Goal: Check status: Check status

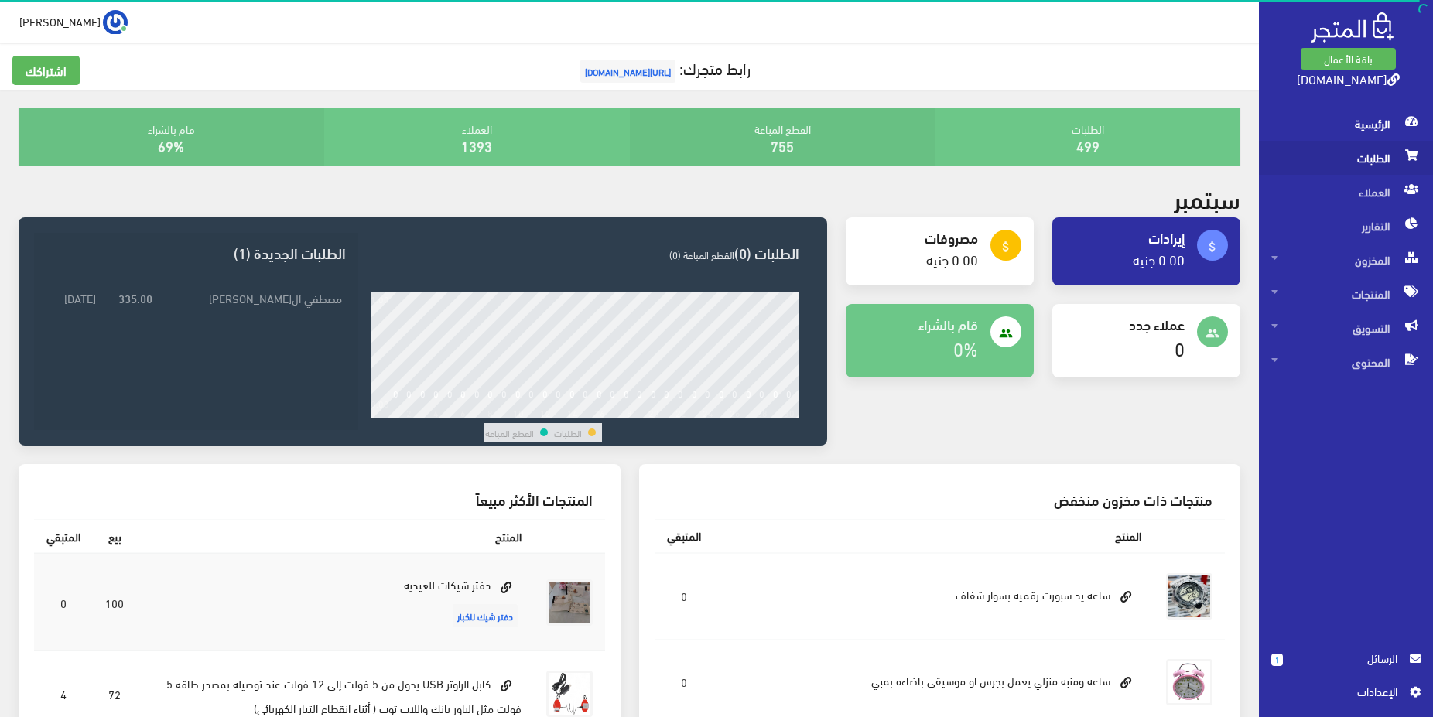
click at [1383, 163] on span "الطلبات" at bounding box center [1345, 158] width 149 height 34
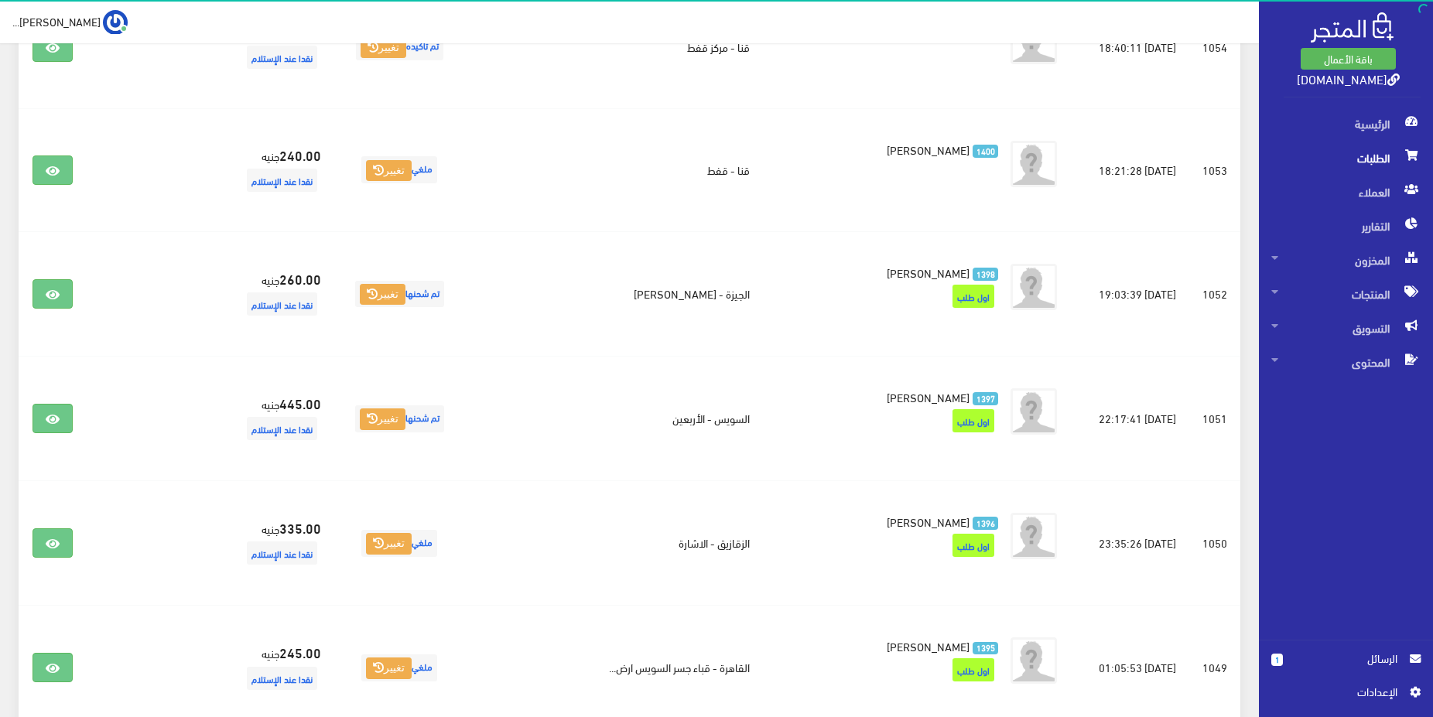
scroll to position [19, 0]
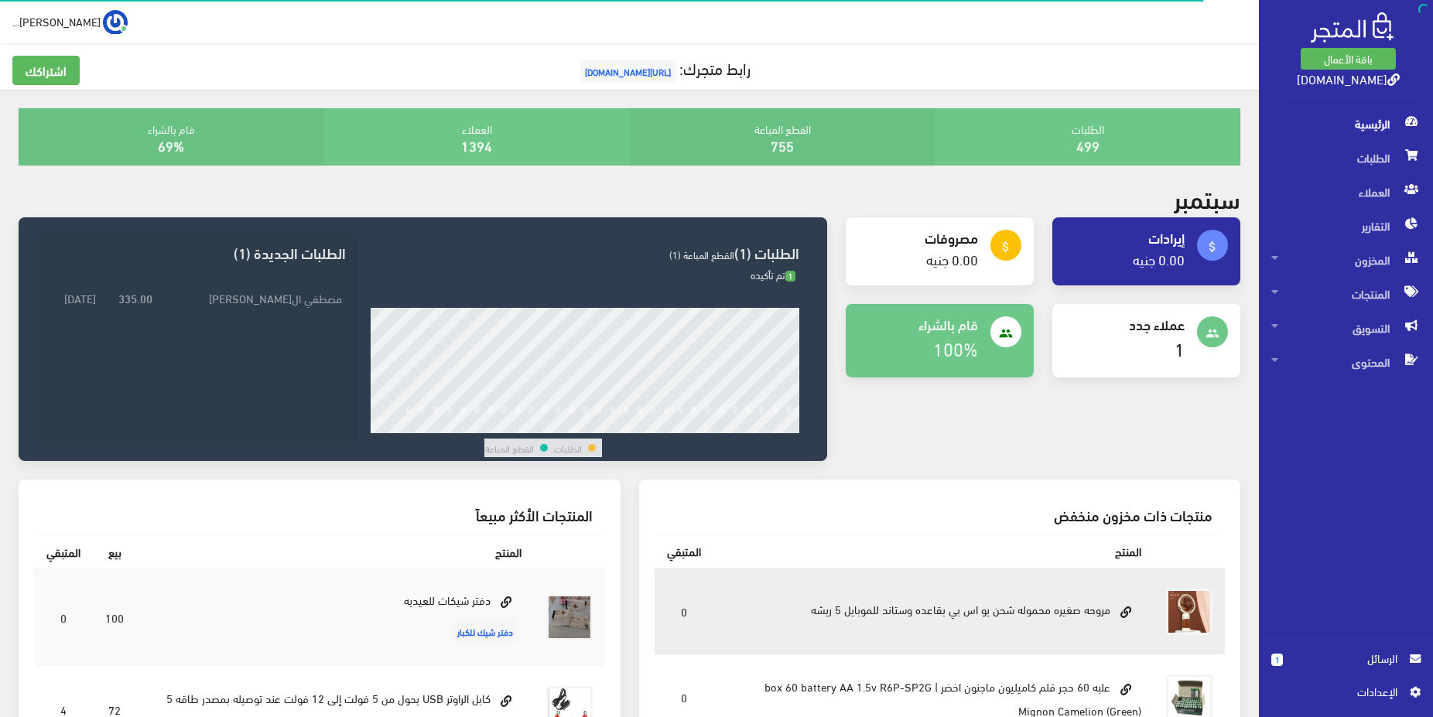
scroll to position [158, 0]
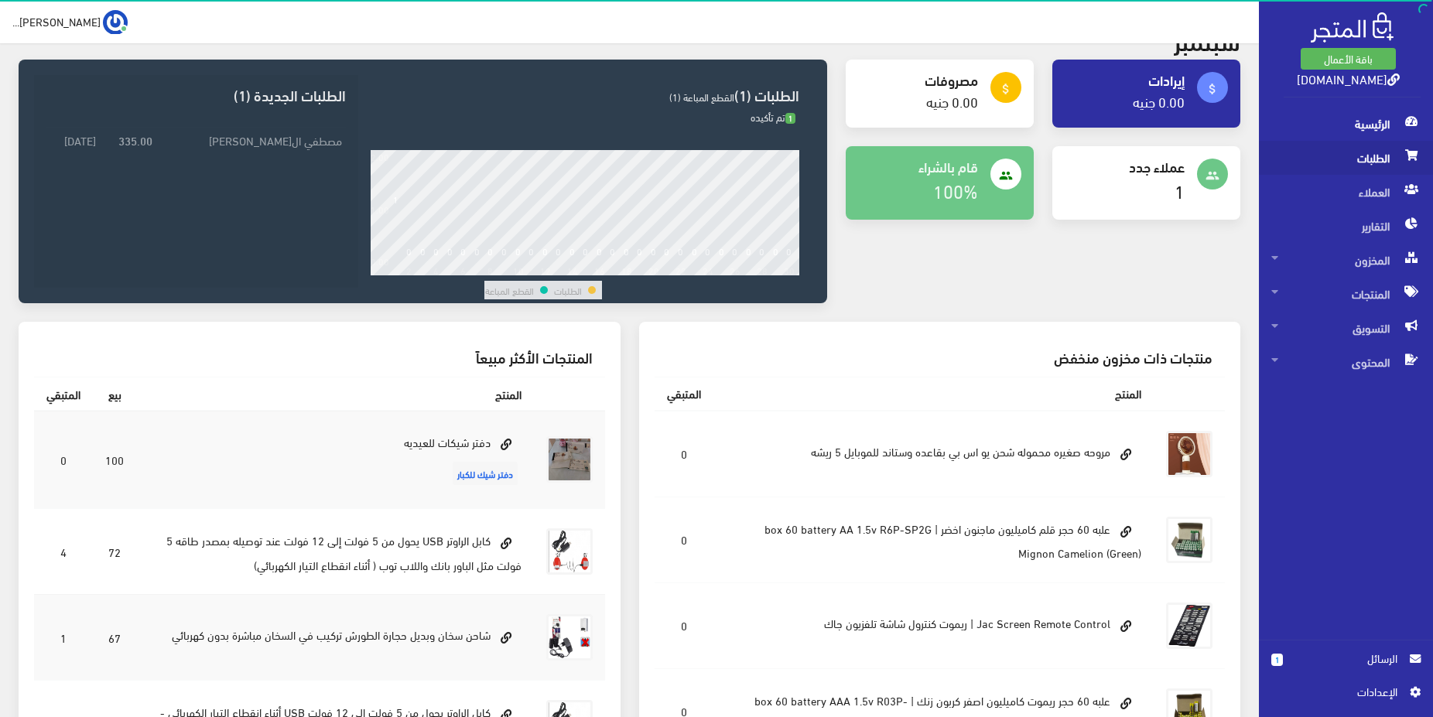
click at [1370, 157] on span "الطلبات" at bounding box center [1345, 158] width 149 height 34
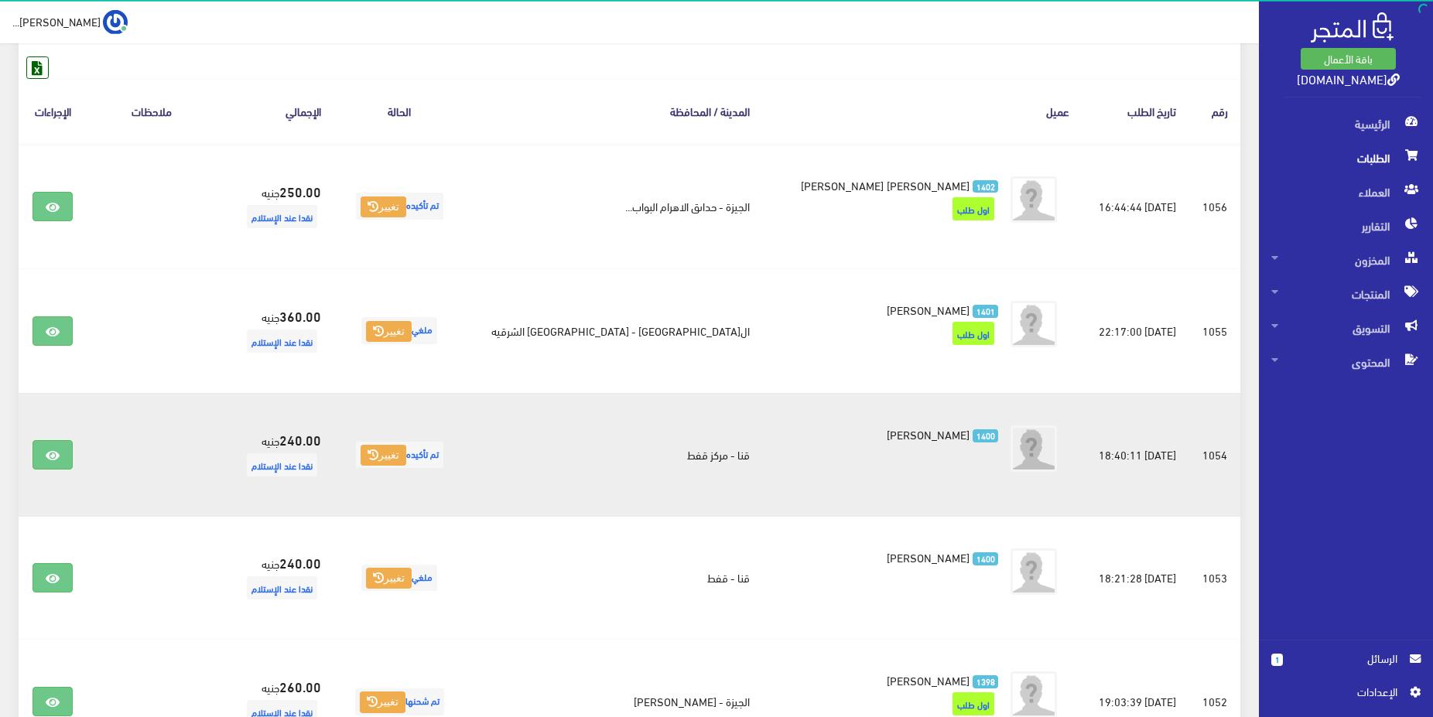
scroll to position [237, 0]
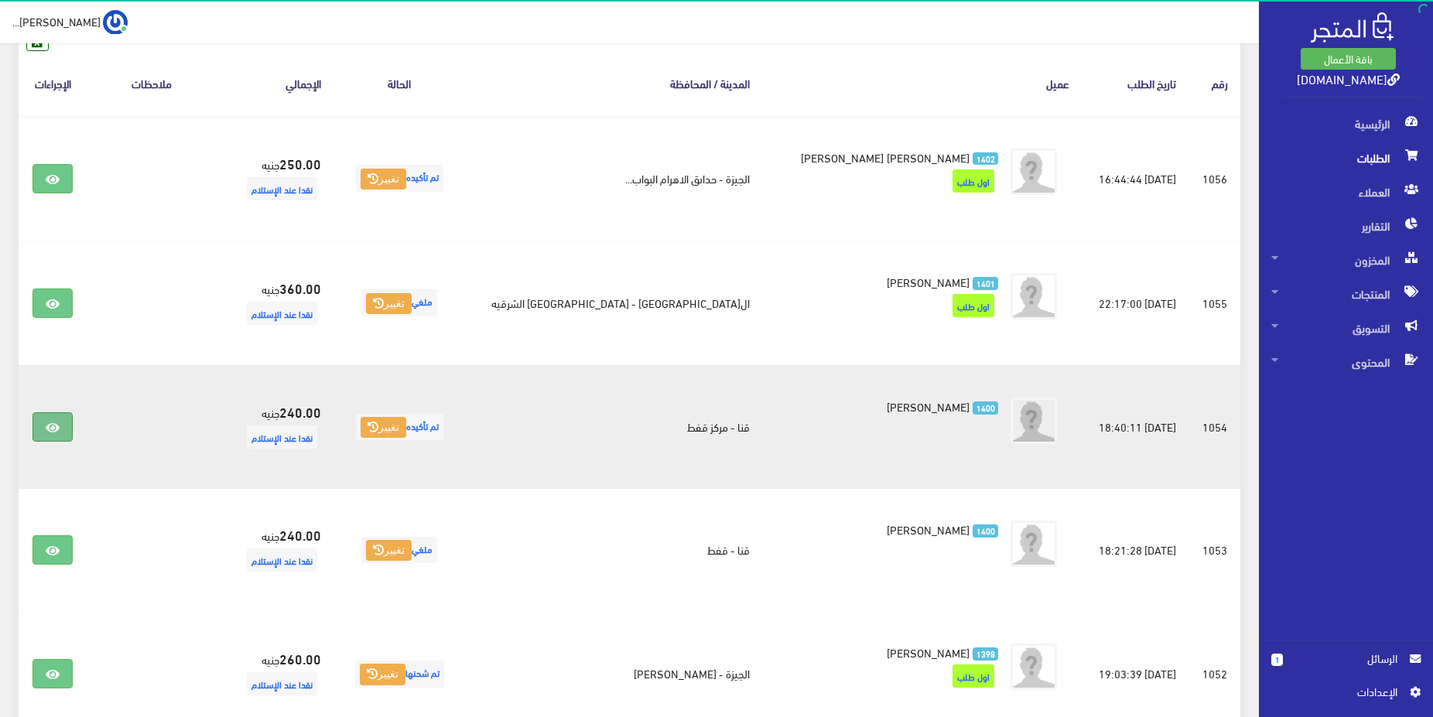
click at [46, 419] on link at bounding box center [52, 426] width 40 height 29
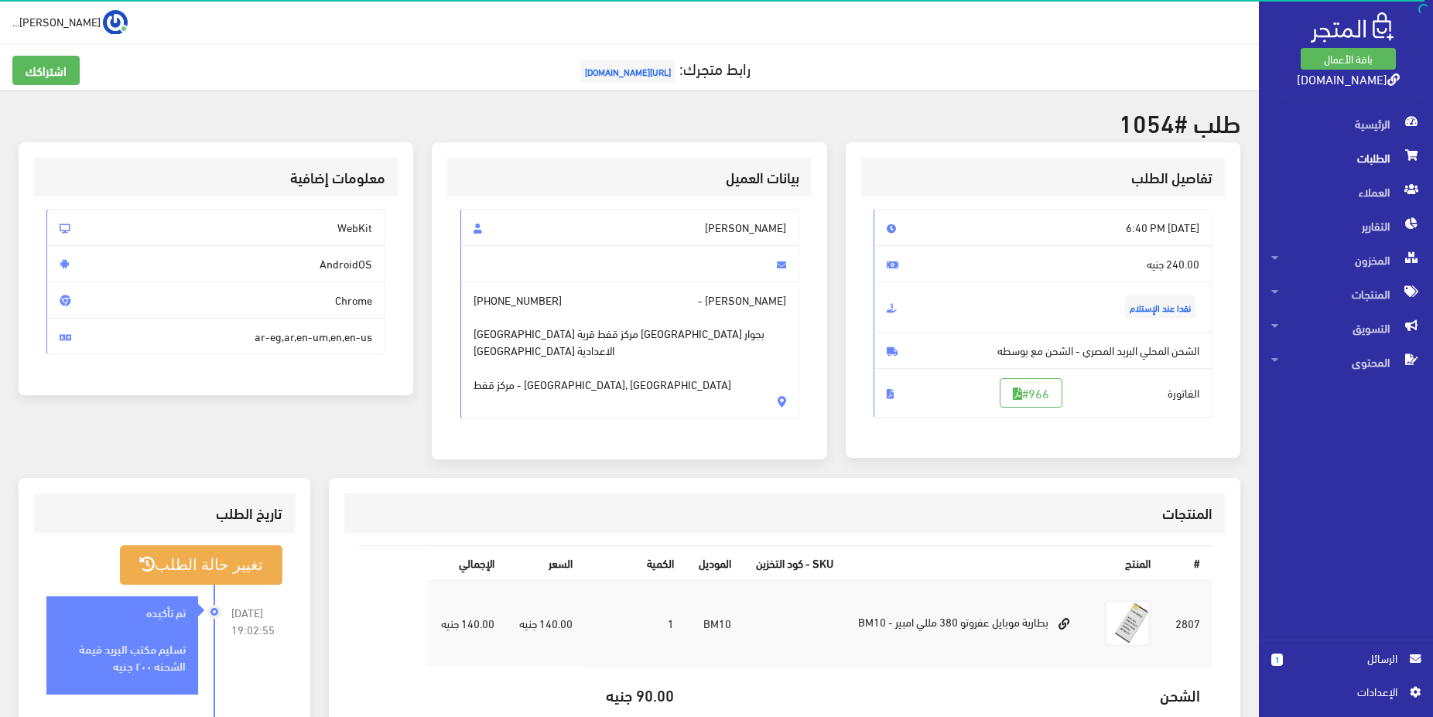
drag, startPoint x: 750, startPoint y: 330, endPoint x: 532, endPoint y: 339, distance: 217.6
click at [532, 339] on span "محافظة قنا مركز قفط قرية الشيخية بجوار مدرسة الشيخية الاعدادية مركز قفط - قنا, …" at bounding box center [630, 351] width 313 height 84
click at [504, 326] on span "محافظة قنا مركز قفط قرية الشيخية بجوار مدرسة الشيخية الاعدادية مركز قفط - قنا, …" at bounding box center [630, 351] width 313 height 84
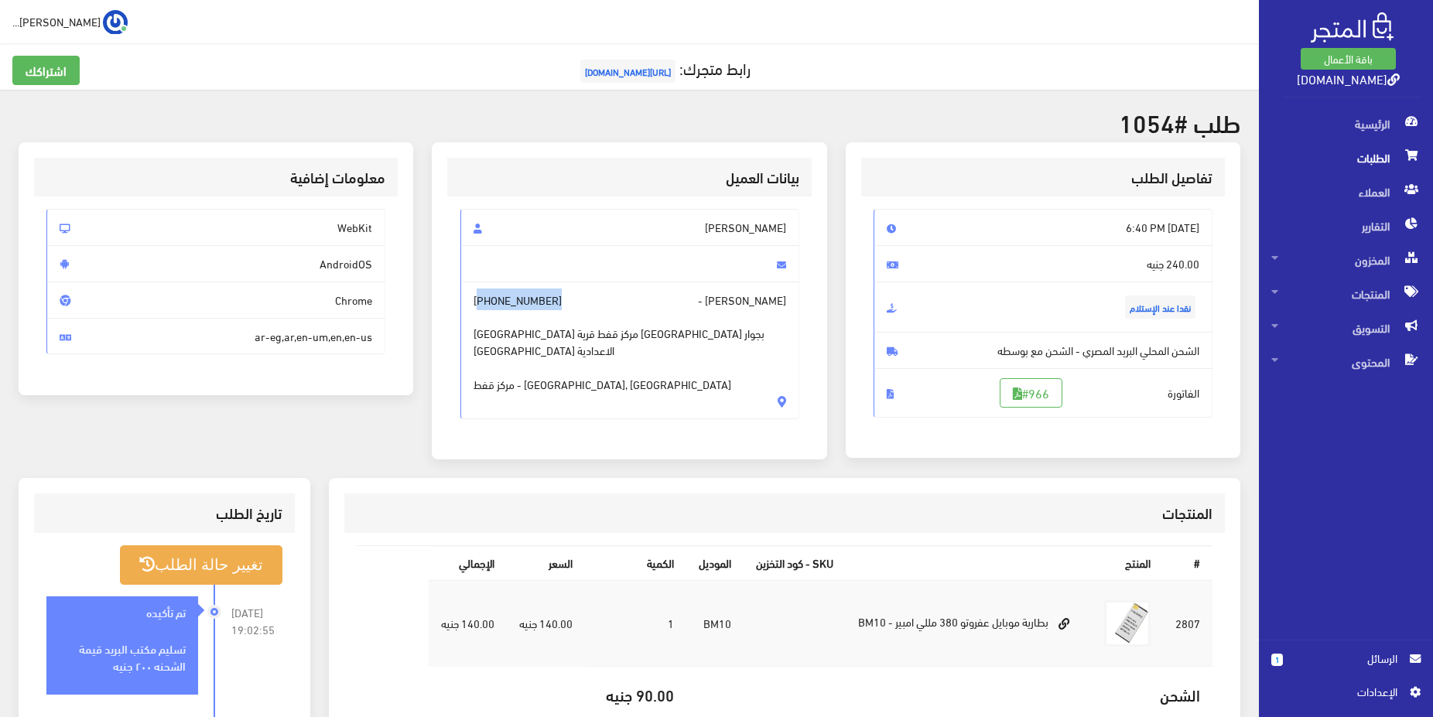
drag, startPoint x: 481, startPoint y: 300, endPoint x: 570, endPoint y: 300, distance: 89.0
click at [570, 300] on span "محمد حمام سعد - +201282754846 محافظة قنا مركز قفط قرية الشيخية بجوار مدرسة الشي…" at bounding box center [629, 351] width 339 height 138
drag, startPoint x: 508, startPoint y: 287, endPoint x: 484, endPoint y: 309, distance: 33.4
click at [508, 287] on span "محمد حمام سعد - +201282754846 محافظة قنا مركز قفط قرية الشيخية بجوار مدرسة الشي…" at bounding box center [629, 351] width 339 height 138
drag, startPoint x: 489, startPoint y: 299, endPoint x: 515, endPoint y: 297, distance: 26.4
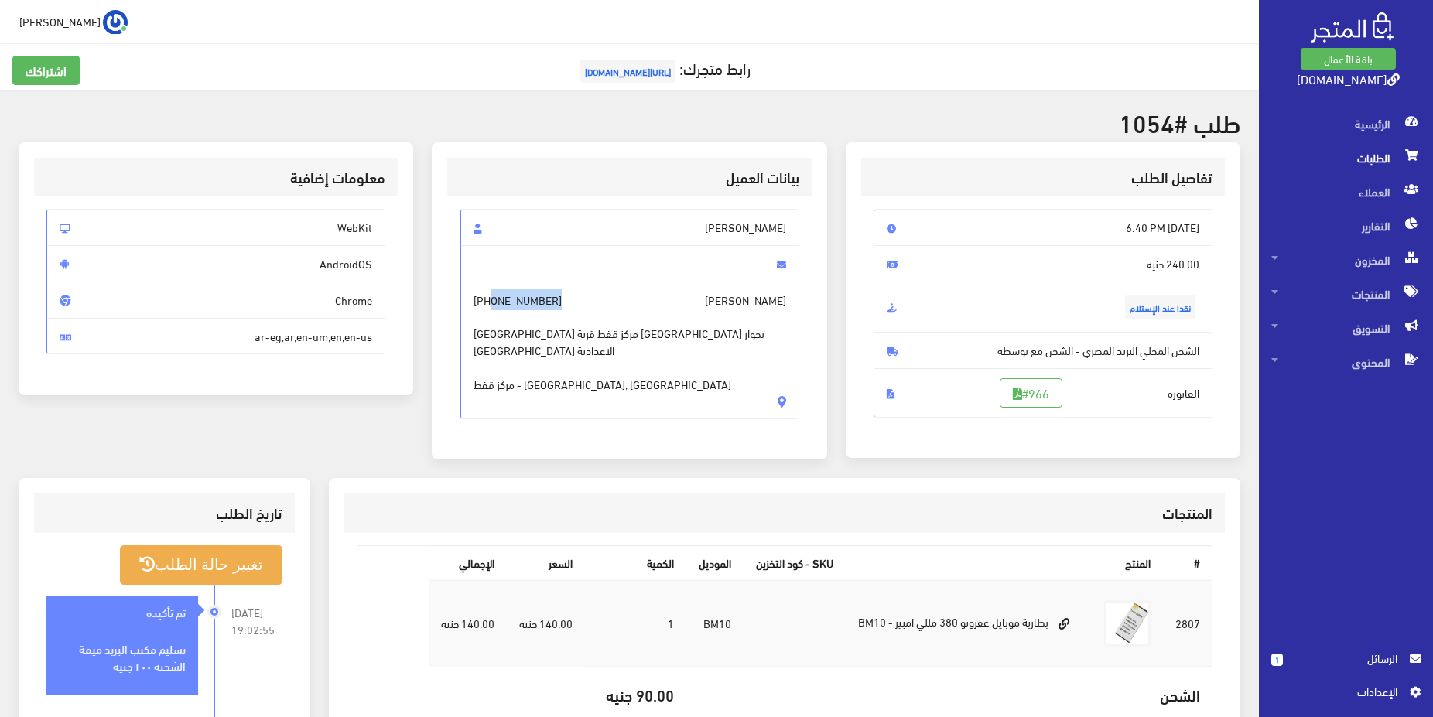
click at [562, 298] on span "محمد حمام سعد - +201282754846 محافظة قنا مركز قفط قرية الشيخية بجوار مدرسة الشي…" at bounding box center [629, 351] width 339 height 138
drag, startPoint x: 484, startPoint y: 299, endPoint x: 591, endPoint y: 300, distance: 107.6
click at [591, 300] on span "محمد حمام سعد - +201282754846 محافظة قنا مركز قفط قرية الشيخية بجوار مدرسة الشي…" at bounding box center [629, 351] width 339 height 138
copy span "01282754846"
click at [183, 559] on button "تغيير حالة الطلب" at bounding box center [201, 564] width 162 height 39
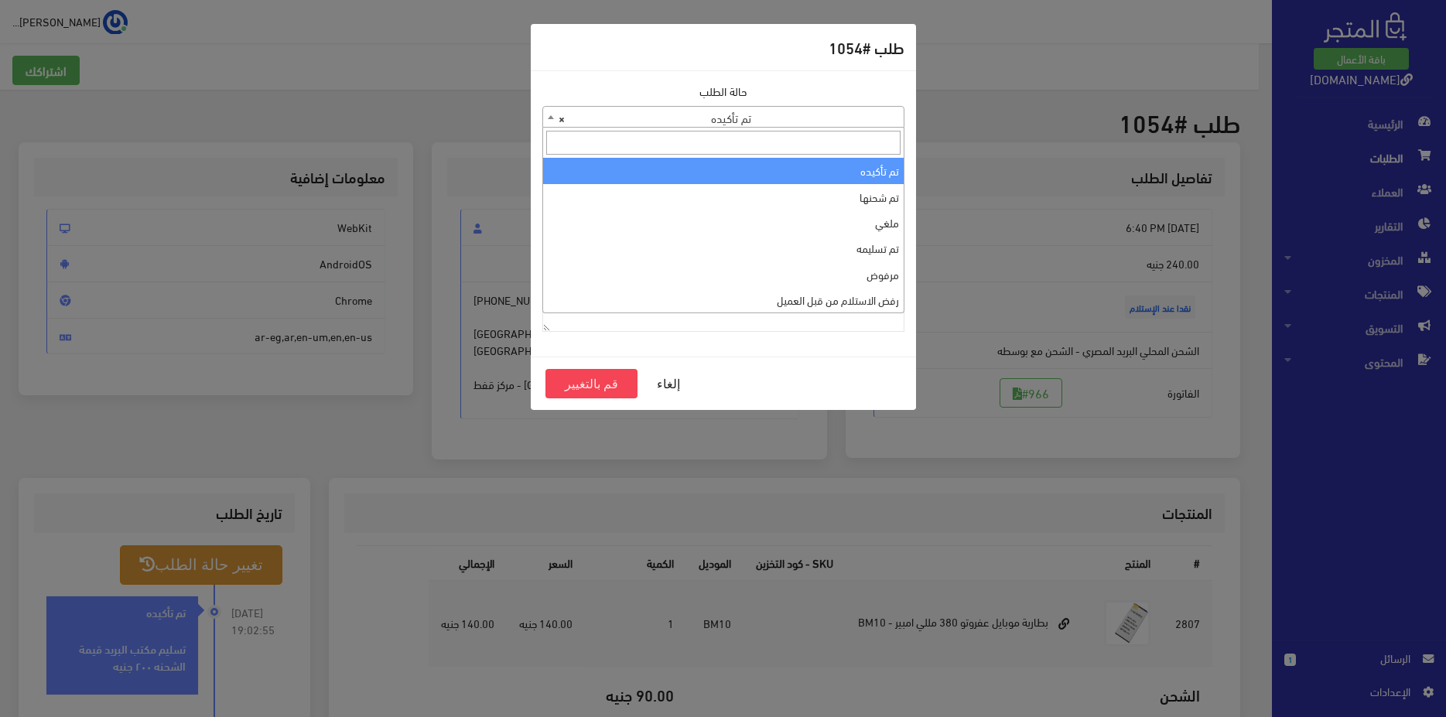
click at [856, 114] on span "× تم تأكيده" at bounding box center [723, 118] width 361 height 22
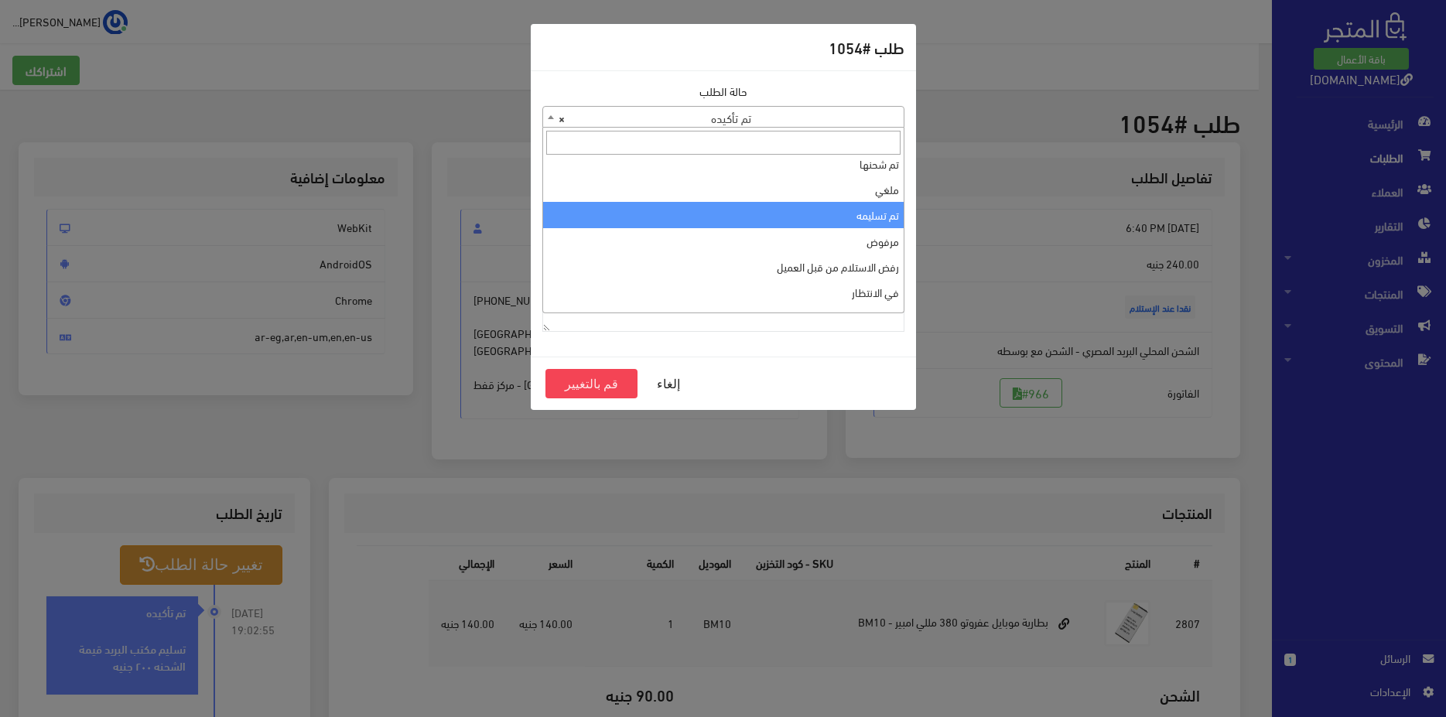
scroll to position [52, 0]
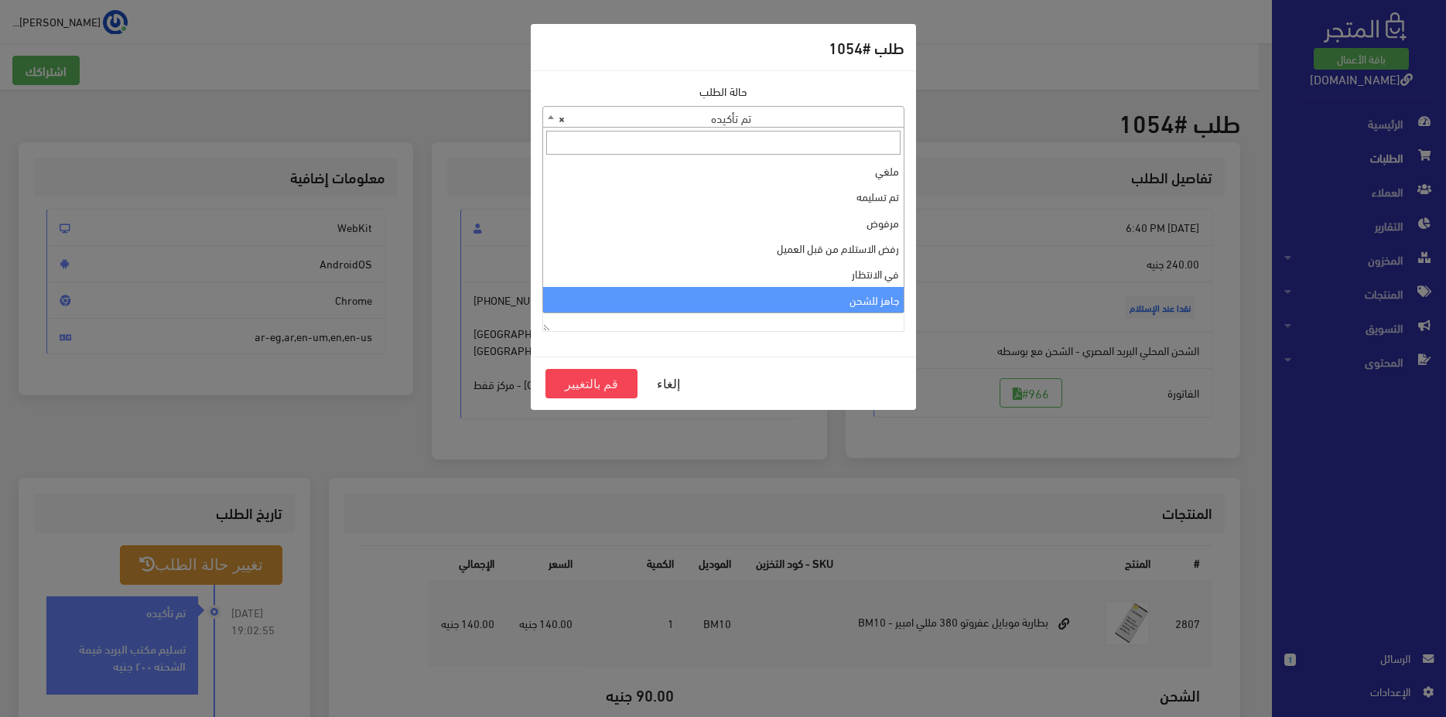
select select "13"
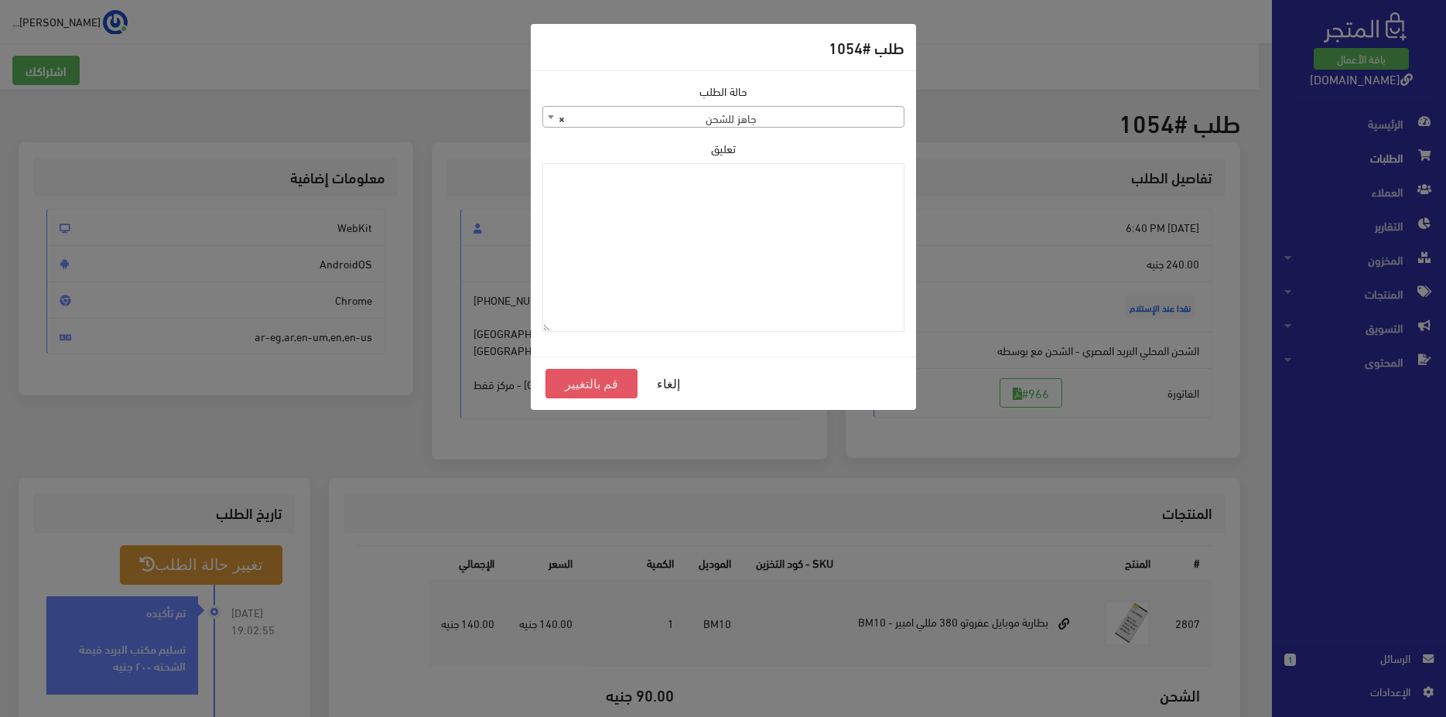
click at [610, 385] on button "قم بالتغيير" at bounding box center [591, 383] width 93 height 29
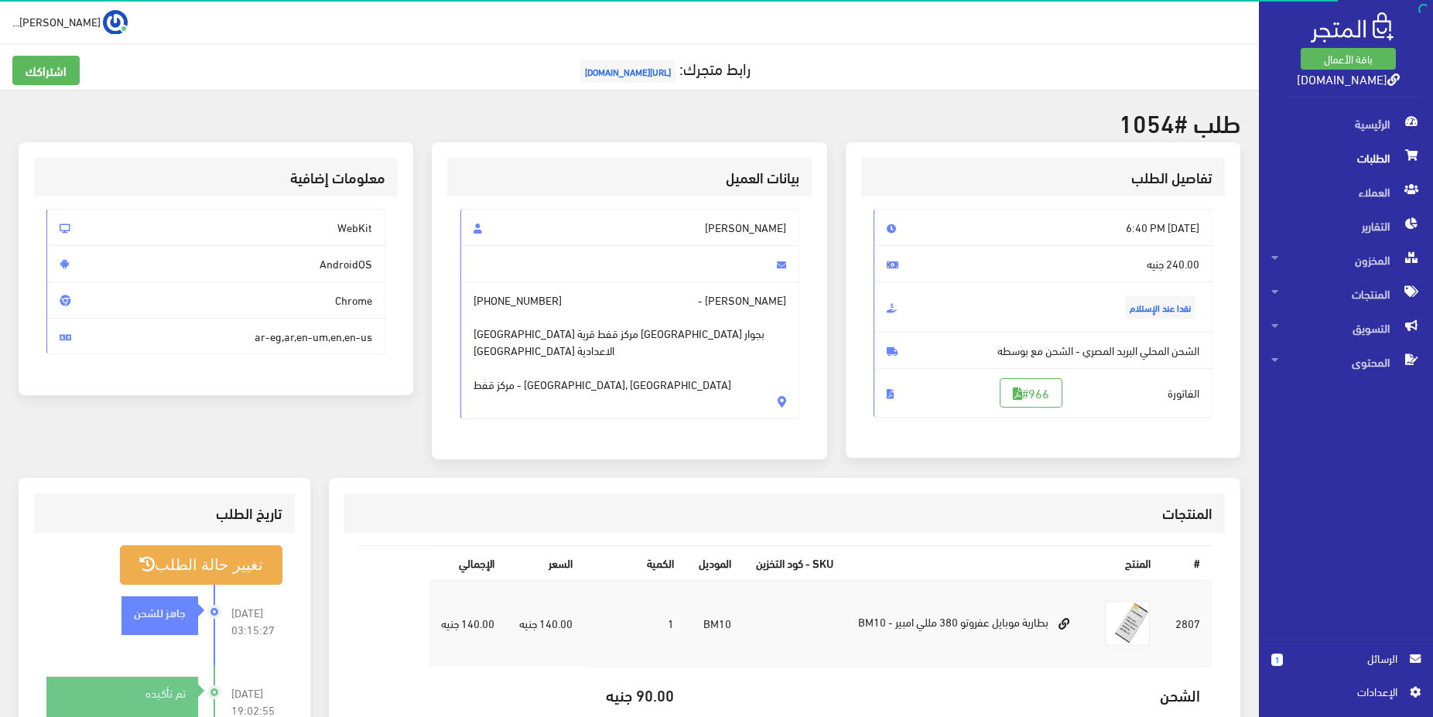
click at [1337, 159] on span "الطلبات" at bounding box center [1345, 158] width 149 height 34
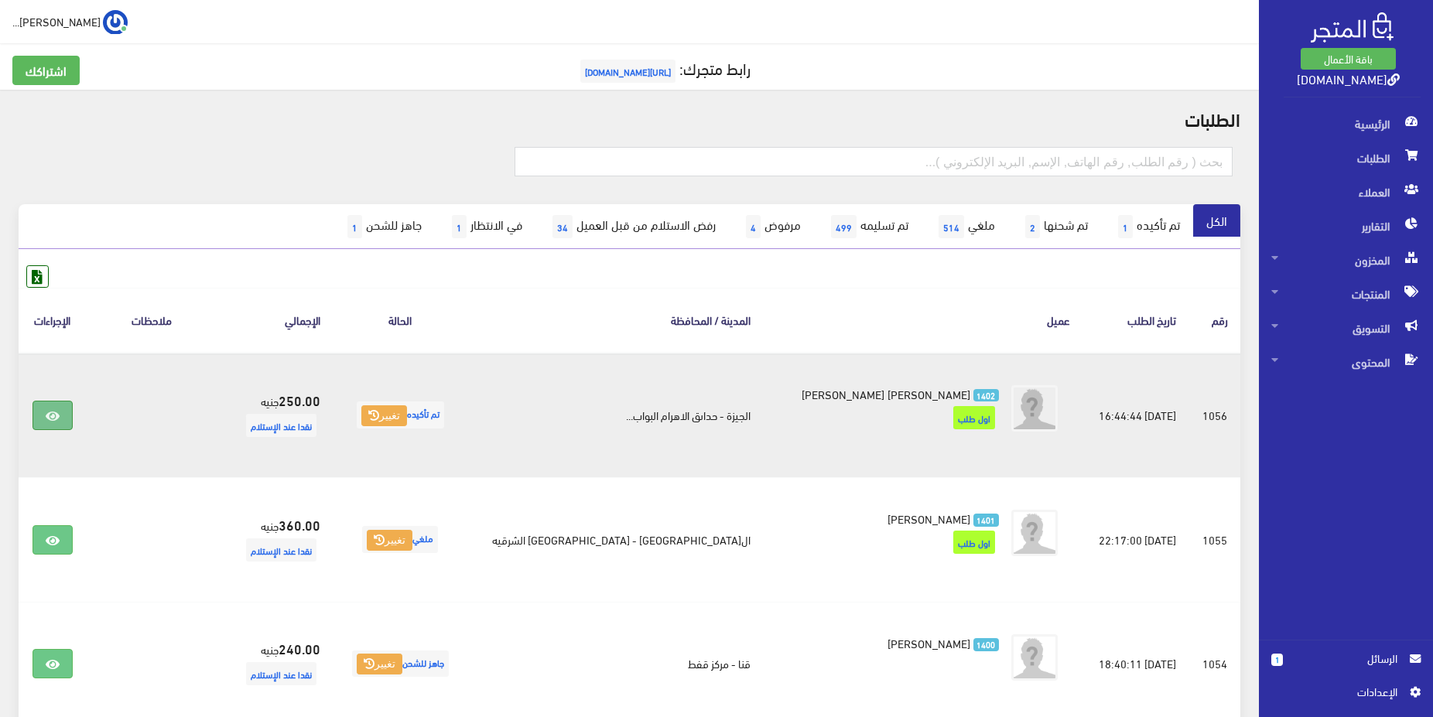
click at [52, 411] on link at bounding box center [52, 415] width 40 height 29
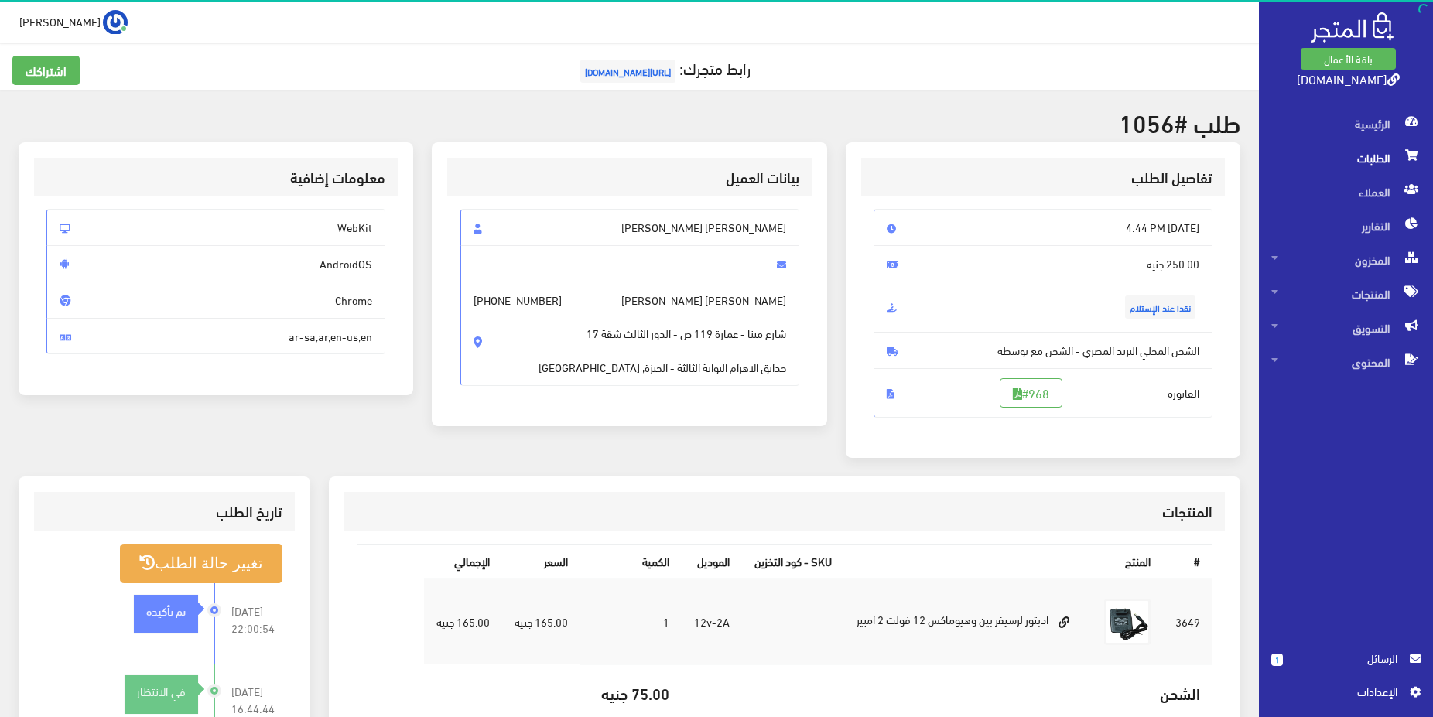
click at [930, 290] on span "نقدا عند الإستلام" at bounding box center [1043, 307] width 339 height 51
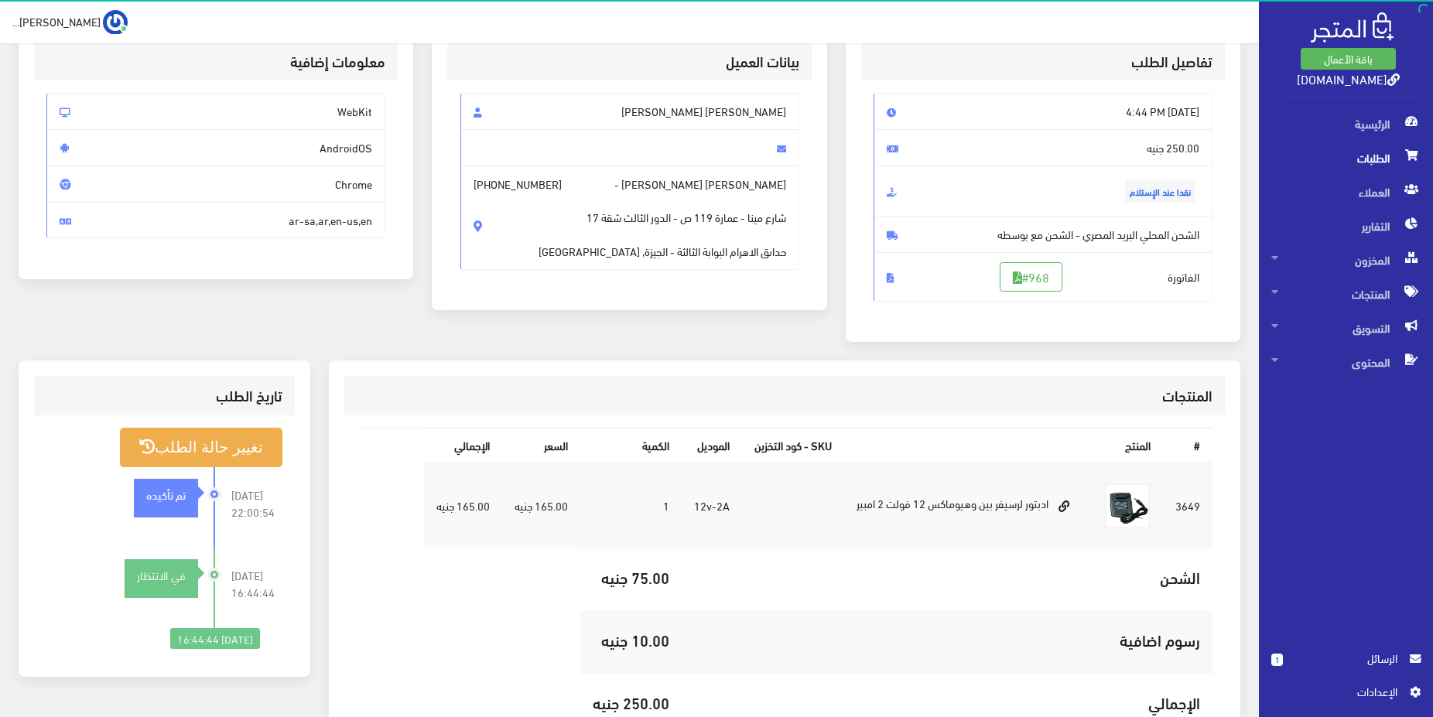
scroll to position [158, 0]
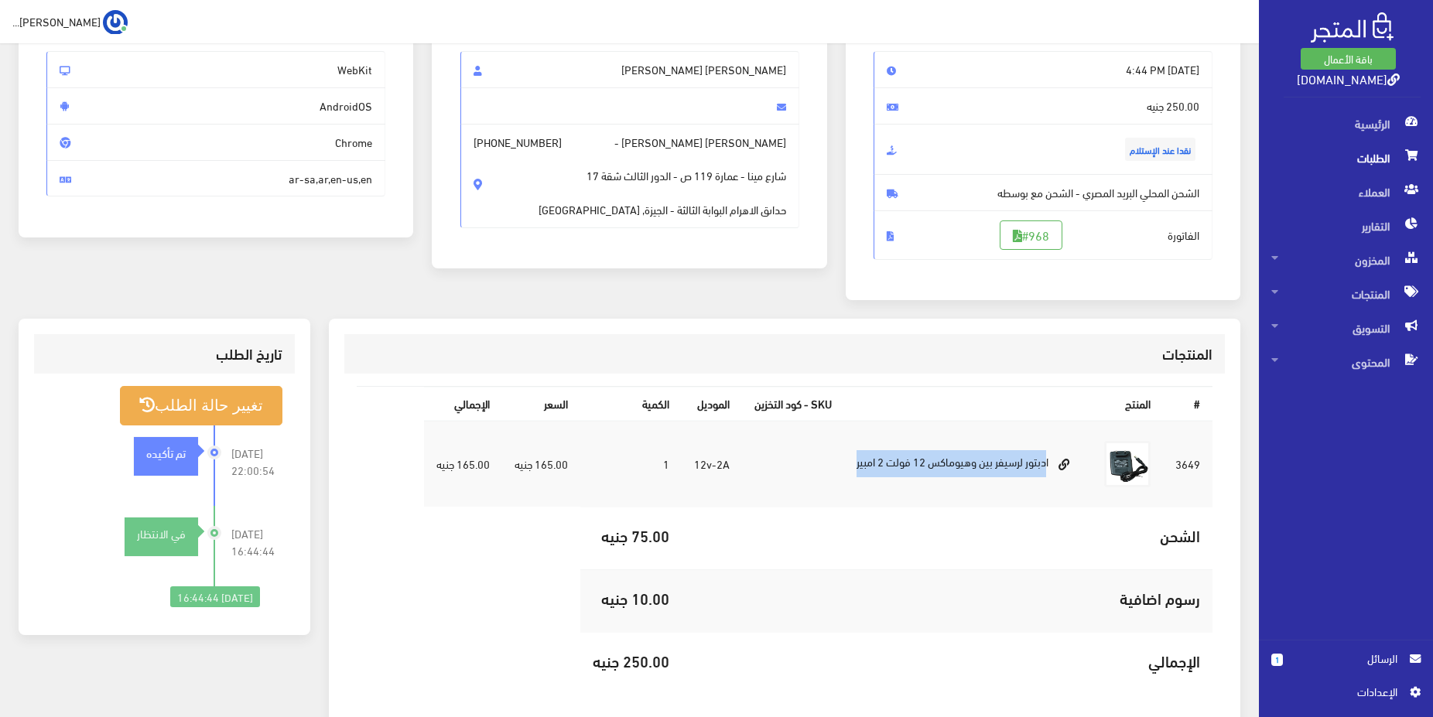
drag, startPoint x: 1047, startPoint y: 465, endPoint x: 836, endPoint y: 470, distance: 210.5
click at [836, 470] on tr "3649 ادبتور لرسيفر بين وهيوماكس 12 فولت 2 امبير 1" at bounding box center [818, 464] width 788 height 87
copy tr "ادبتور لرسيفر بين وهيوماكس 12 فولت 2 امبير"
click at [1312, 157] on span "الطلبات" at bounding box center [1345, 158] width 149 height 34
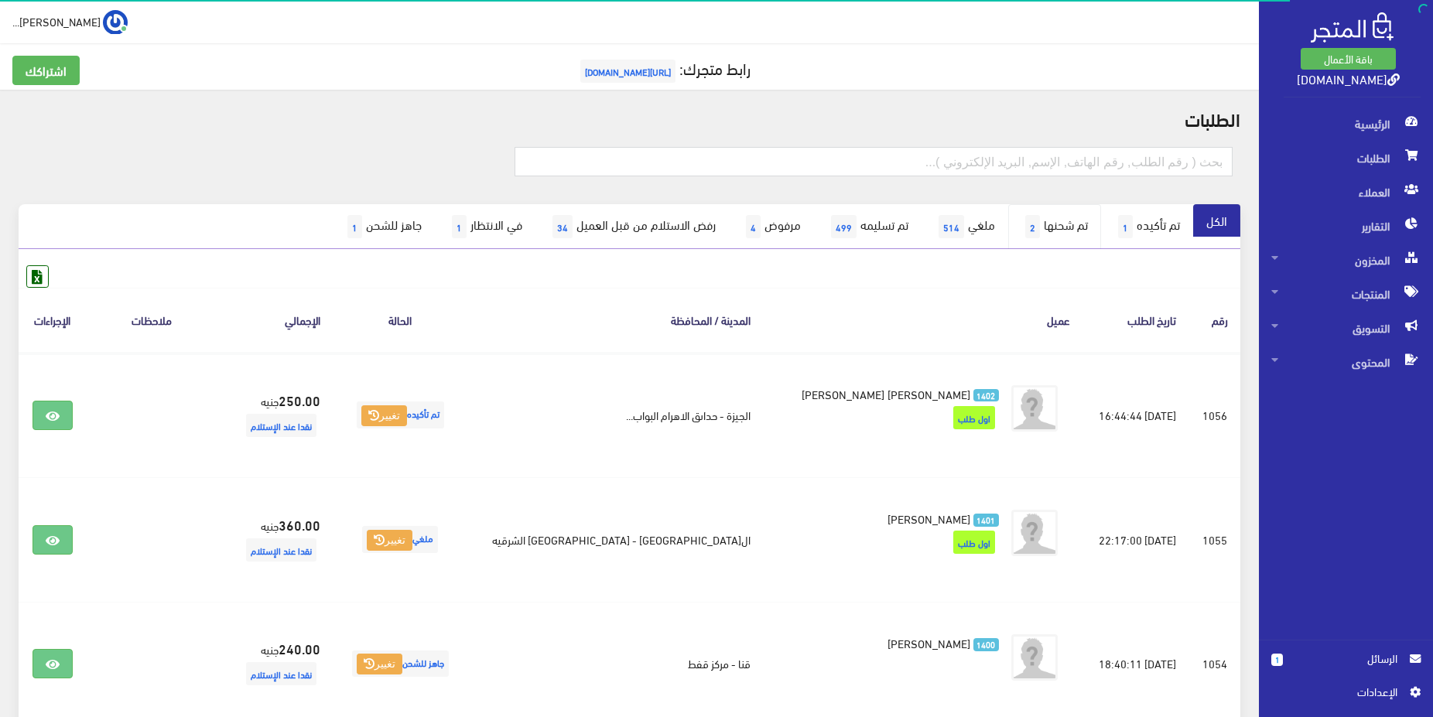
click at [1047, 232] on link "تم شحنها 2" at bounding box center [1054, 226] width 93 height 45
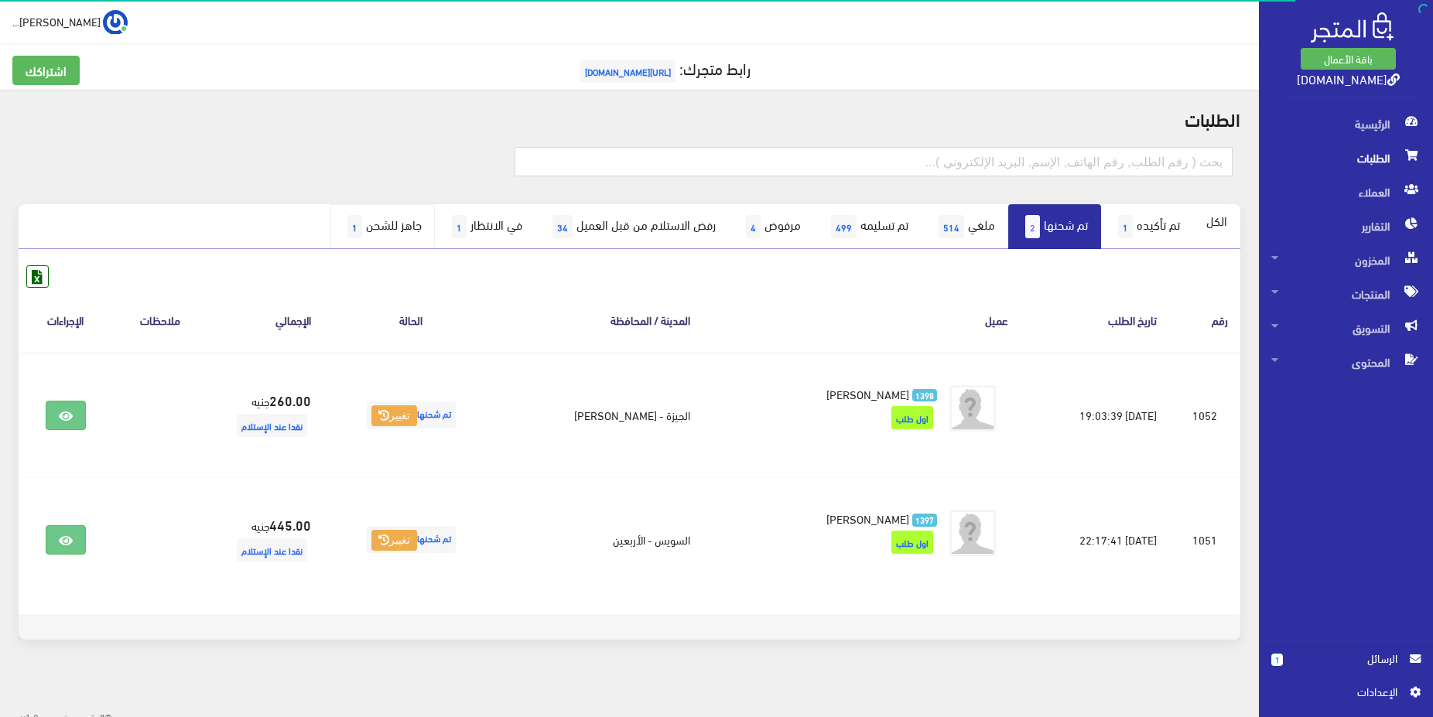
click at [330, 223] on link "جاهز للشحن 1" at bounding box center [382, 226] width 104 height 45
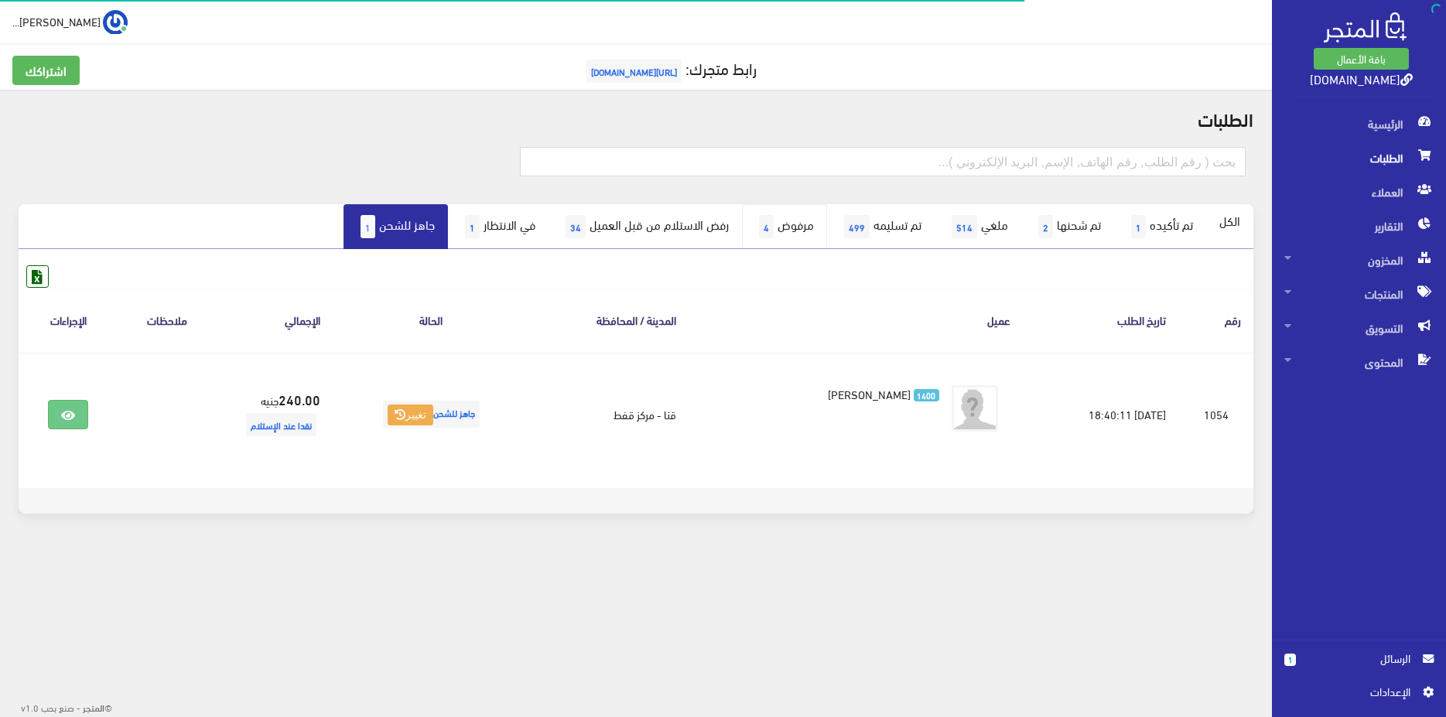
click at [746, 225] on link "مرفوض 4" at bounding box center [784, 226] width 85 height 45
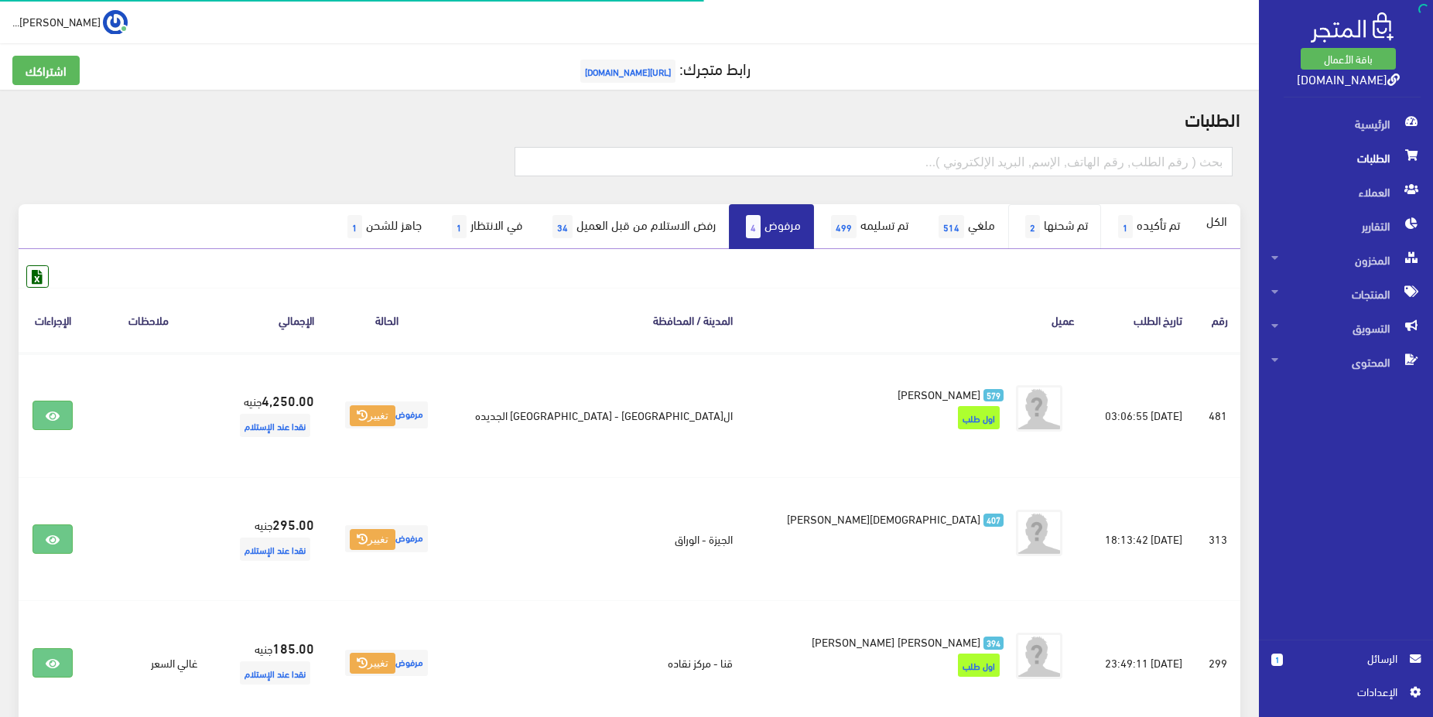
click at [1044, 225] on link "تم شحنها 2" at bounding box center [1054, 226] width 93 height 45
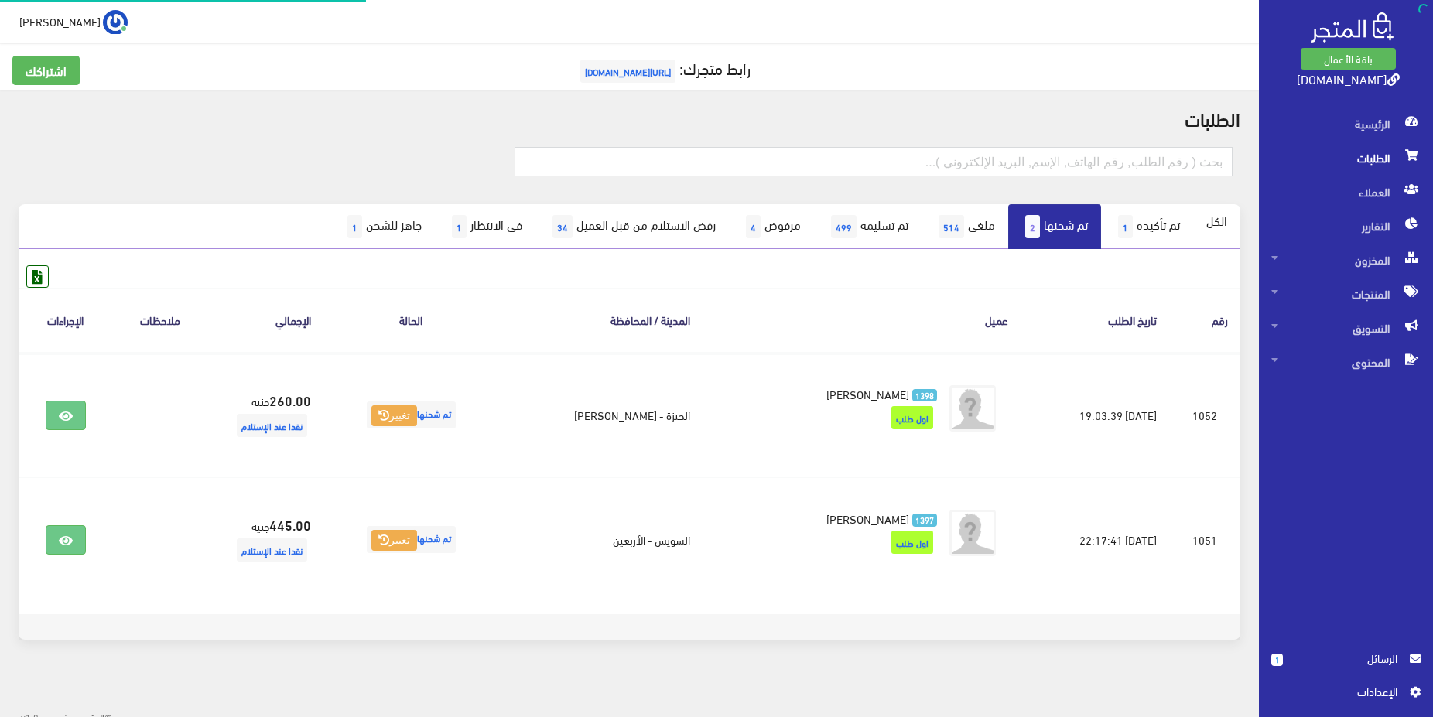
click at [1146, 217] on link "تم تأكيده 1" at bounding box center [1147, 226] width 92 height 45
